Goal: Information Seeking & Learning: Learn about a topic

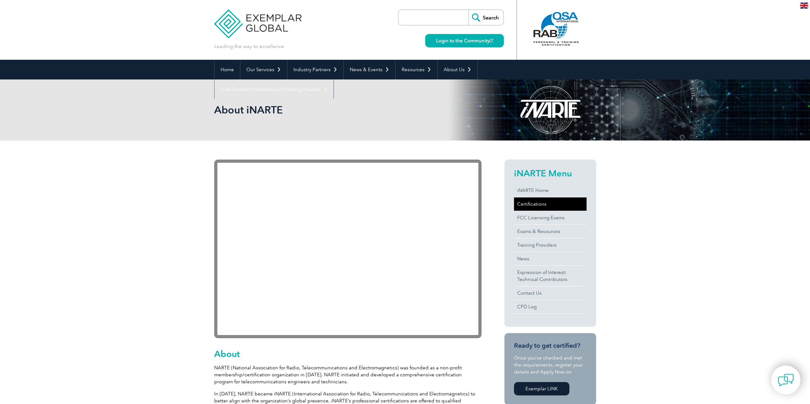
click at [543, 205] on link "Certifications" at bounding box center [550, 204] width 73 height 13
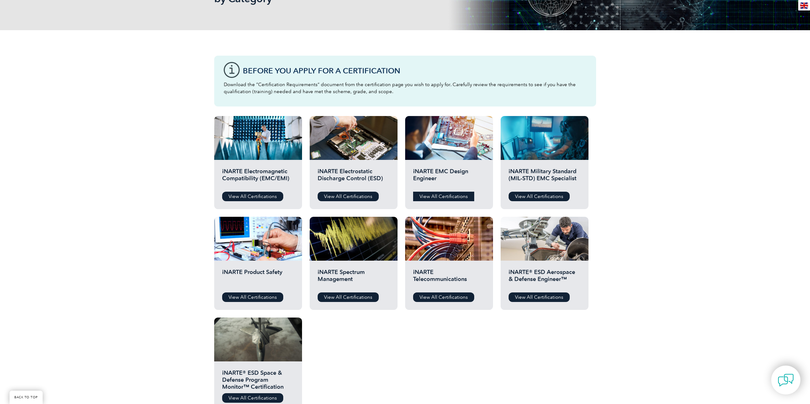
scroll to position [127, 0]
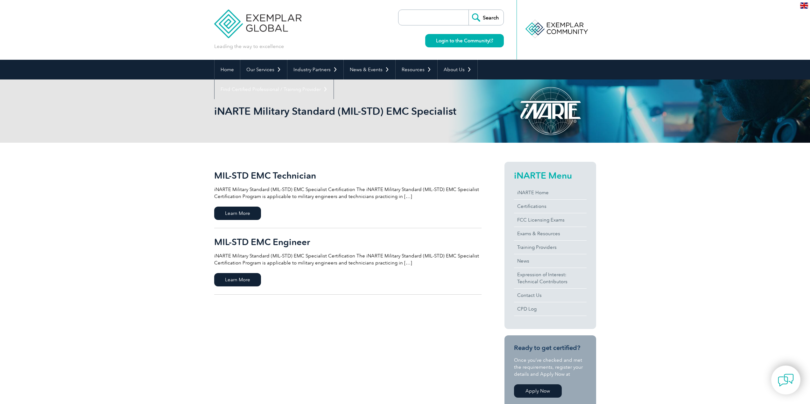
click at [248, 242] on h2 "MIL-STD EMC Engineer" at bounding box center [347, 242] width 267 height 10
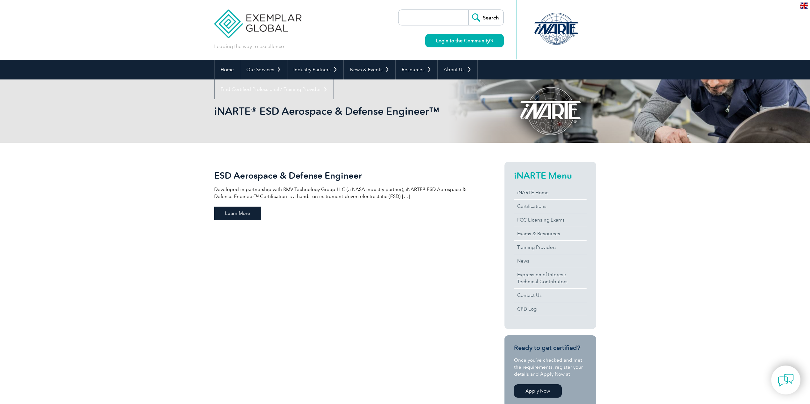
click at [241, 220] on span "Learn More" at bounding box center [237, 213] width 47 height 13
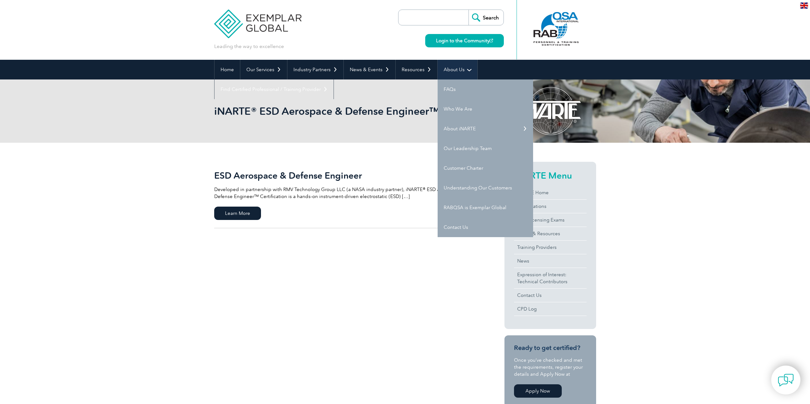
click at [439, 63] on link "About Us" at bounding box center [457, 70] width 40 height 20
click at [450, 83] on link "FAQs" at bounding box center [484, 90] width 95 height 20
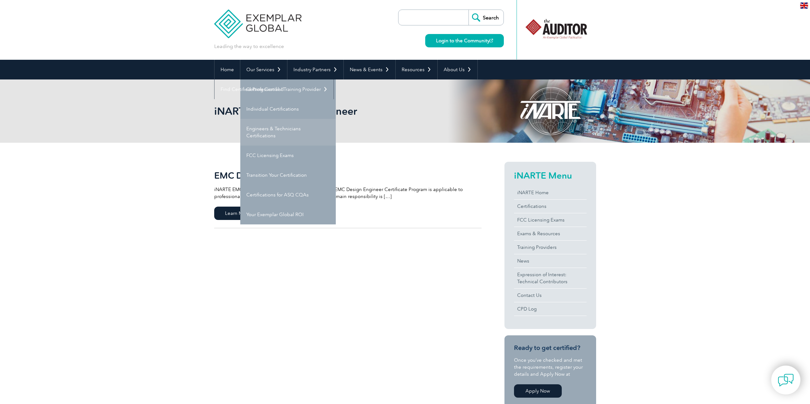
click at [286, 130] on link "Engineers & Technicians Certifications" at bounding box center [287, 132] width 95 height 27
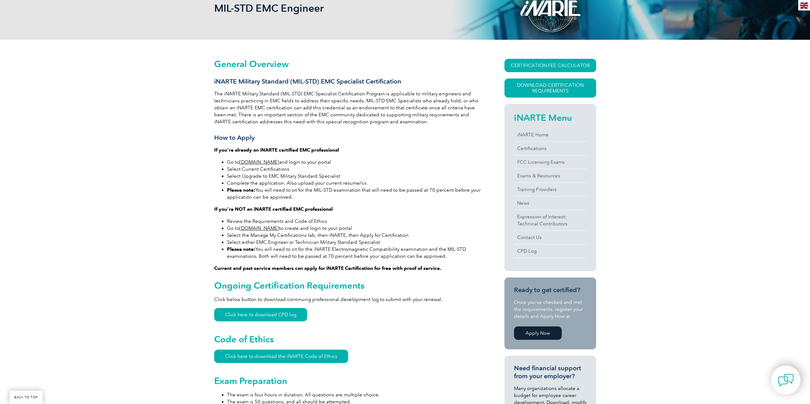
scroll to position [55, 0]
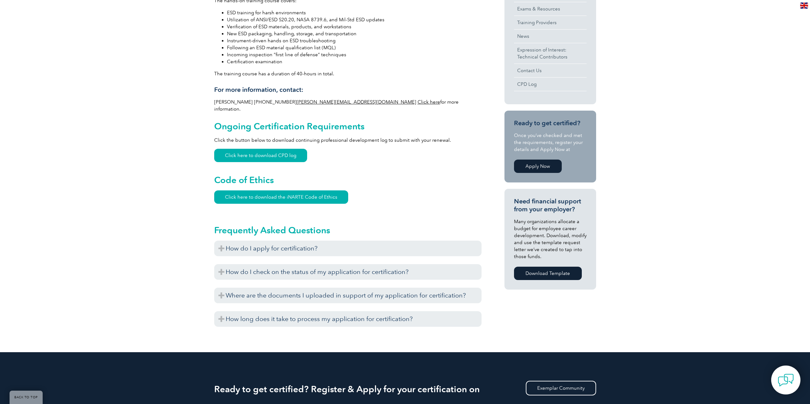
scroll to position [318, 0]
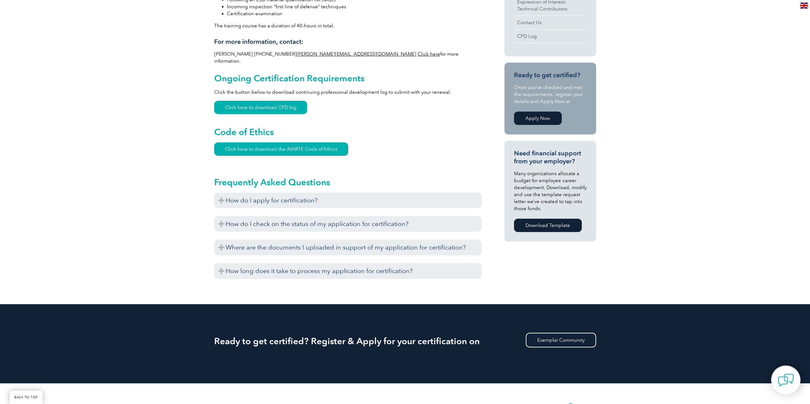
click at [246, 208] on div "Before you apply for certification, please ensure that you meet all the require…" at bounding box center [347, 209] width 267 height 3
click at [247, 197] on h3 "How do I apply for certification?" at bounding box center [347, 201] width 267 height 16
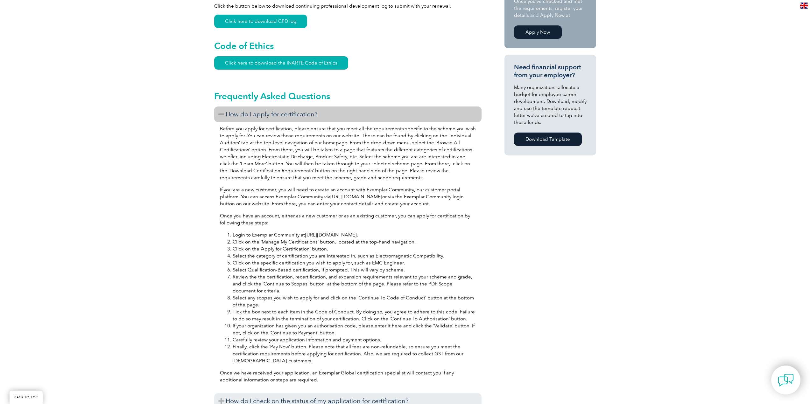
scroll to position [445, 0]
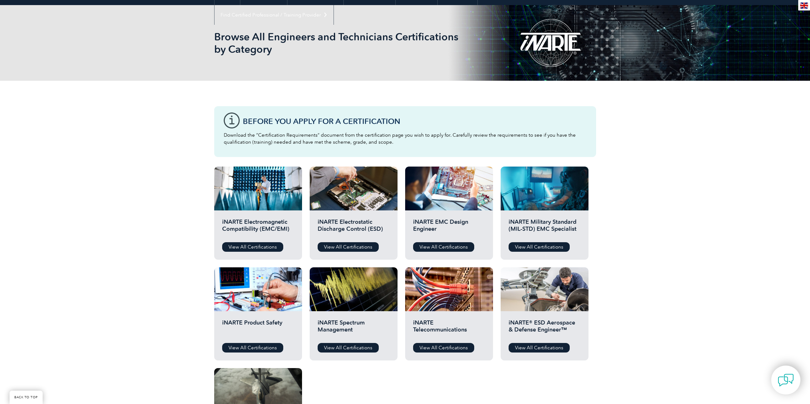
scroll to position [95, 0]
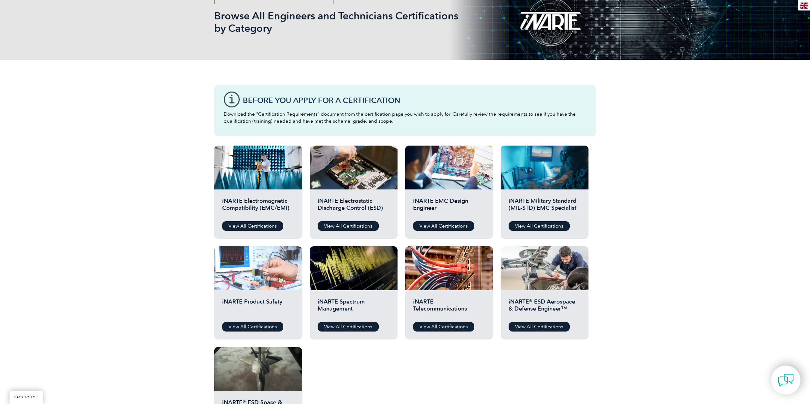
click at [248, 288] on div at bounding box center [258, 269] width 88 height 44
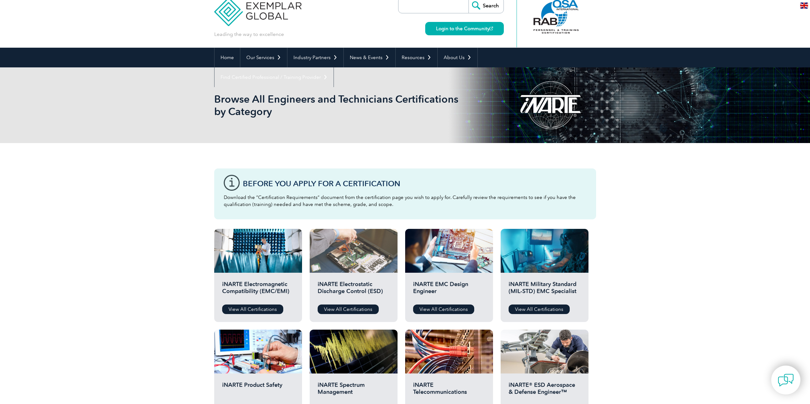
scroll to position [0, 0]
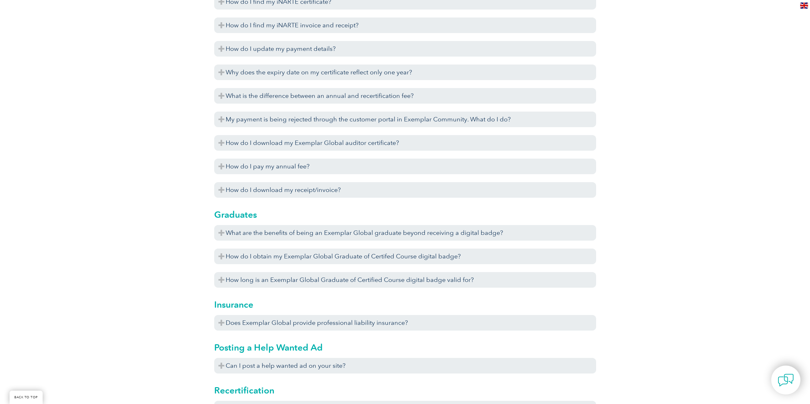
scroll to position [1623, 0]
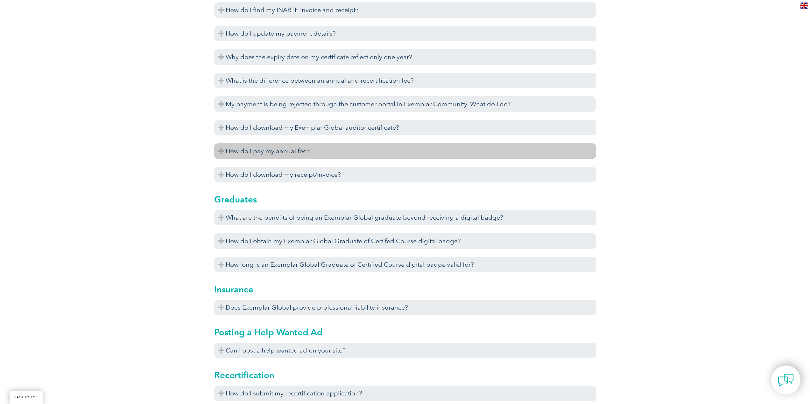
click at [414, 154] on h3 "How do I pay my annual fee?" at bounding box center [405, 151] width 382 height 16
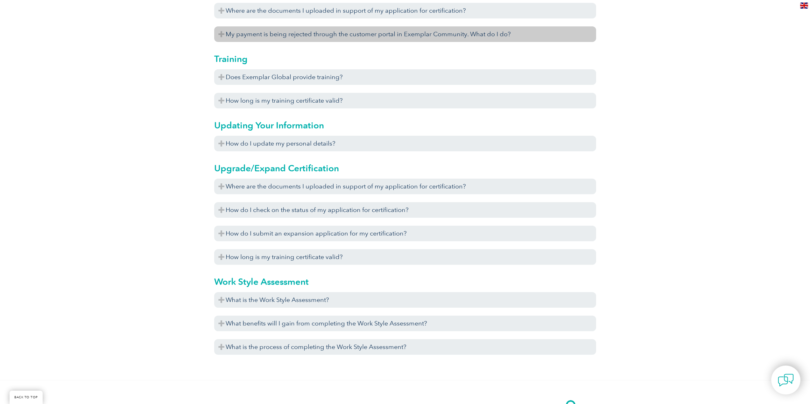
scroll to position [2195, 0]
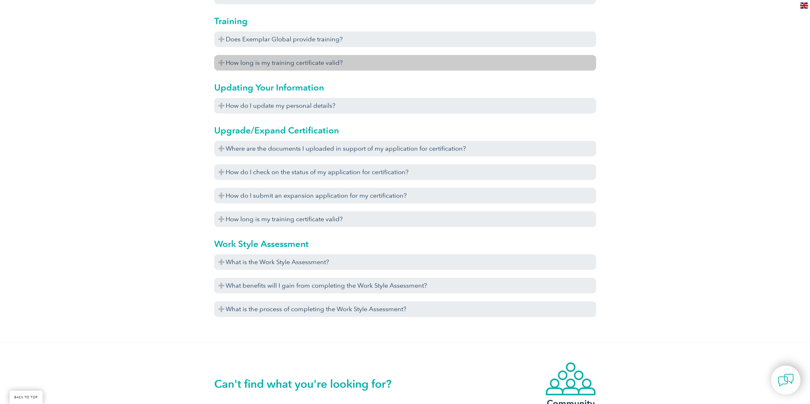
click at [346, 60] on h3 "How long is my training certificate valid?" at bounding box center [405, 63] width 382 height 16
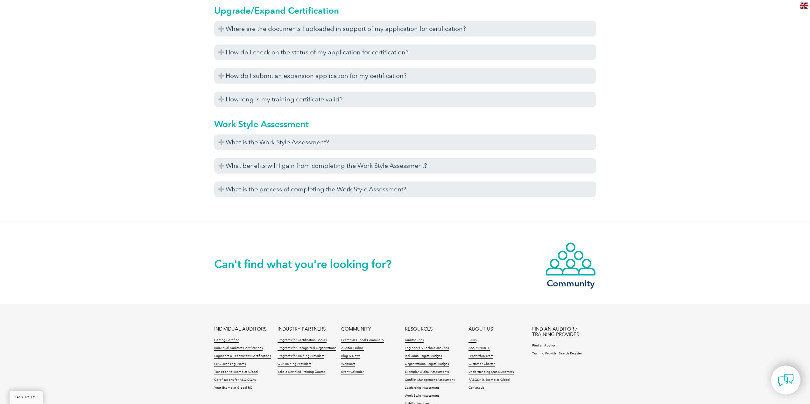
scroll to position [2386, 0]
